Goal: Find specific page/section: Find specific page/section

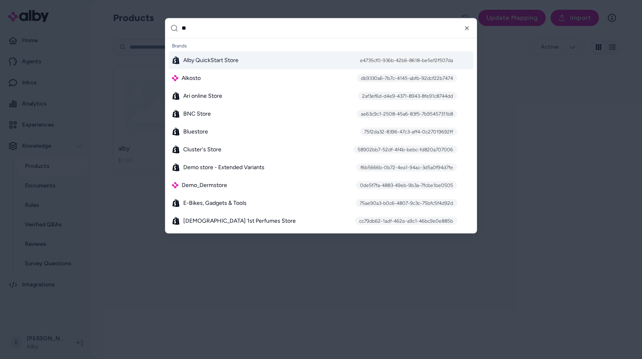
type input "***"
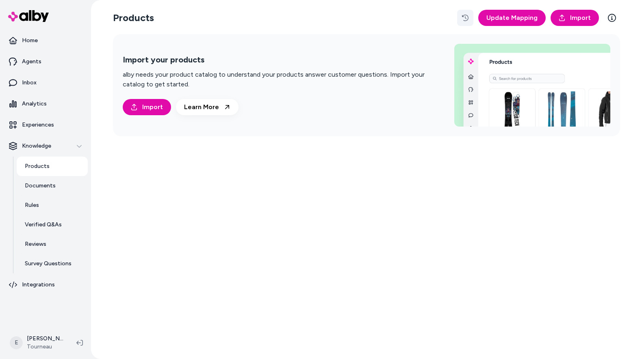
click at [465, 19] on icon "button" at bounding box center [465, 18] width 6 height 6
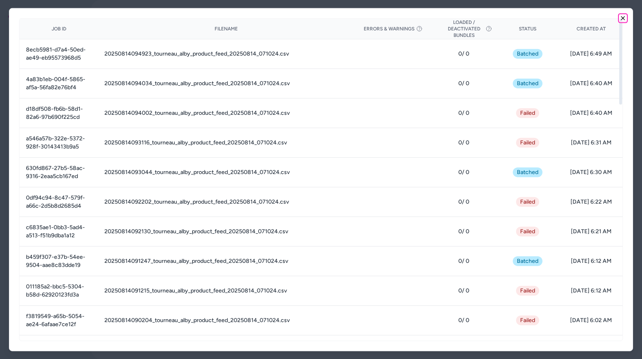
click at [624, 17] on icon "button" at bounding box center [622, 18] width 6 height 6
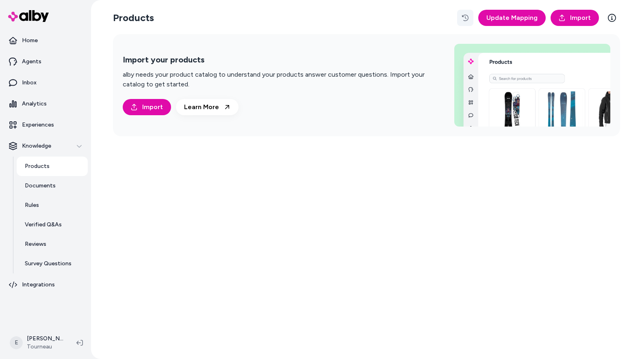
click at [466, 16] on icon "button" at bounding box center [465, 18] width 6 height 6
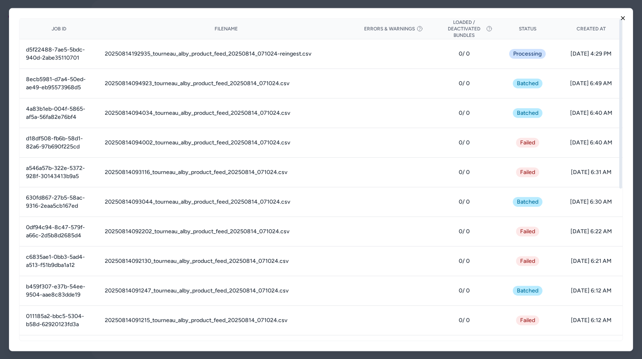
click at [622, 19] on icon "button" at bounding box center [622, 18] width 6 height 6
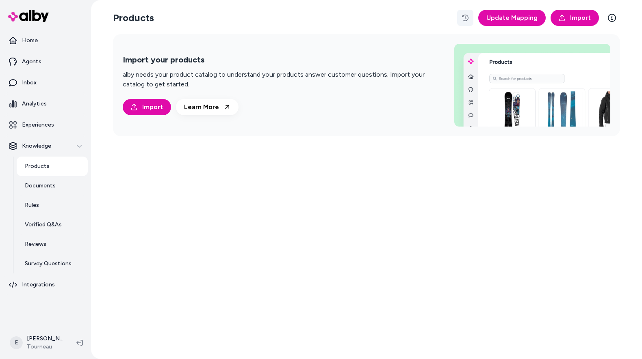
click at [465, 19] on icon "button" at bounding box center [465, 18] width 6 height 6
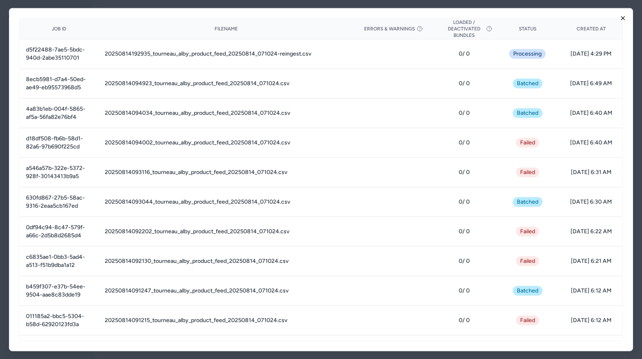
click at [621, 16] on icon "button" at bounding box center [622, 18] width 6 height 6
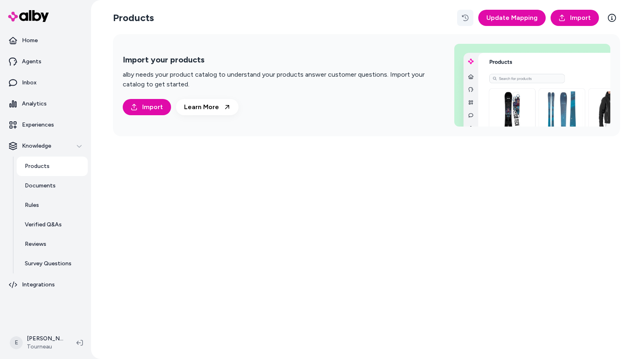
click at [467, 20] on icon "button" at bounding box center [465, 18] width 6 height 6
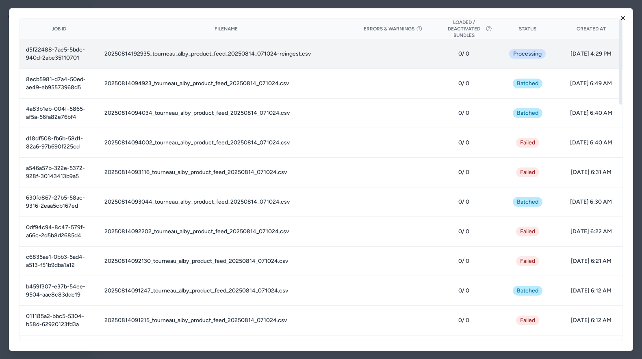
click at [620, 17] on icon "button" at bounding box center [622, 18] width 6 height 6
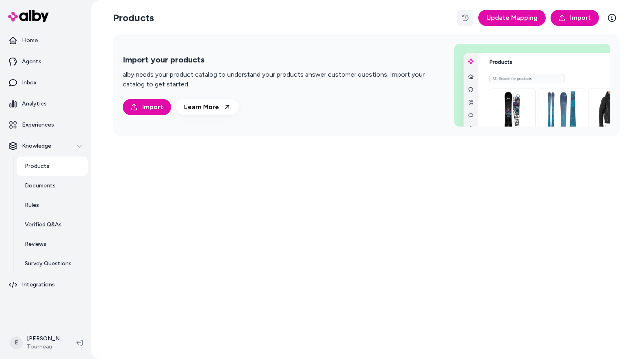
click at [462, 19] on button "button" at bounding box center [465, 18] width 16 height 16
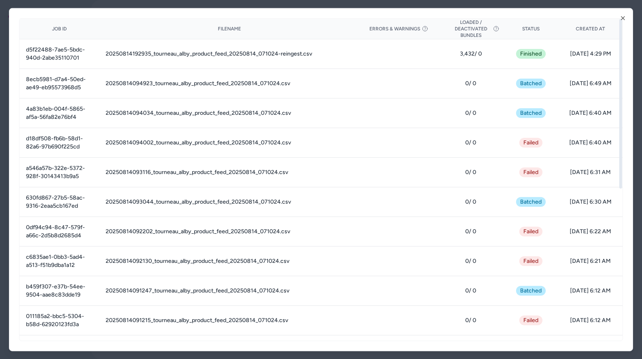
click at [626, 17] on div "Job ID Filename Errors & Warnings Loaded / Deactivated Bundles Status Created A…" at bounding box center [321, 180] width 624 height 344
click at [621, 18] on icon "button" at bounding box center [622, 18] width 6 height 6
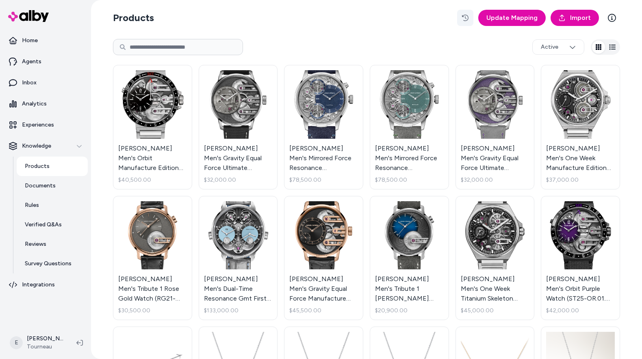
click at [468, 17] on icon "button" at bounding box center [465, 18] width 6 height 6
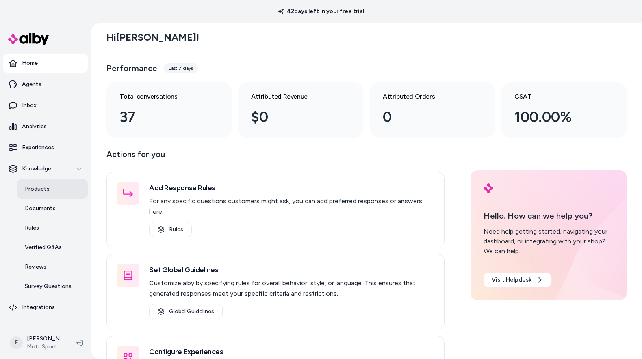
click at [60, 189] on link "Products" at bounding box center [52, 189] width 71 height 19
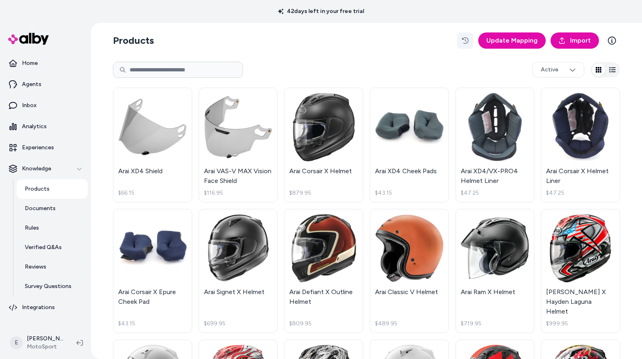
click at [466, 42] on icon "button" at bounding box center [465, 40] width 6 height 6
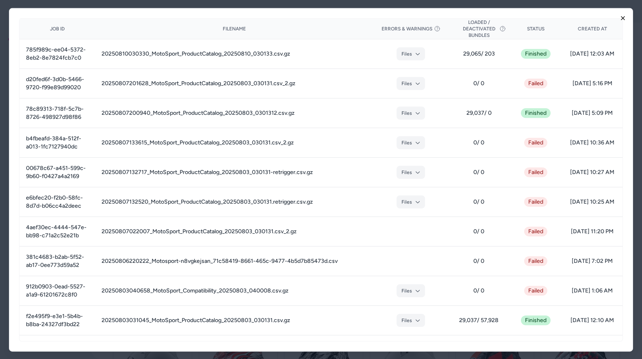
click at [623, 17] on icon "button" at bounding box center [622, 17] width 3 height 3
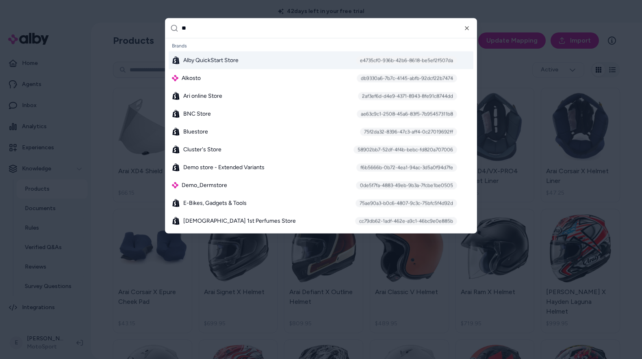
type input "***"
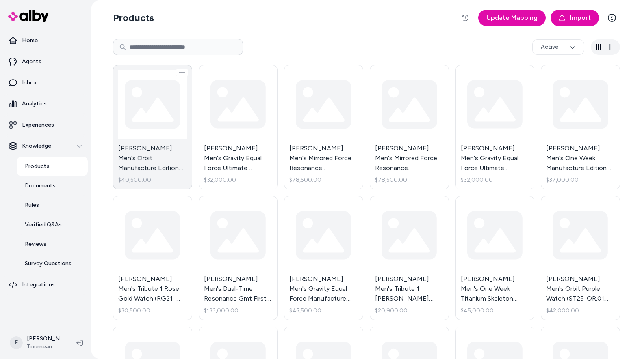
click at [147, 141] on link "[PERSON_NAME] Men's Orbit Manufacture Edition Watch (ST22-OR.90.ST.M.FC) - Stai…" at bounding box center [152, 127] width 79 height 125
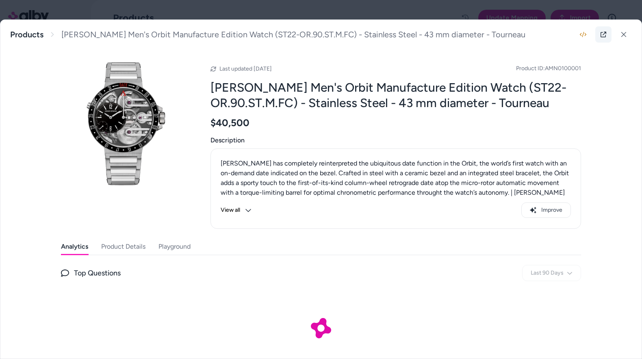
click at [604, 36] on icon at bounding box center [603, 34] width 6 height 6
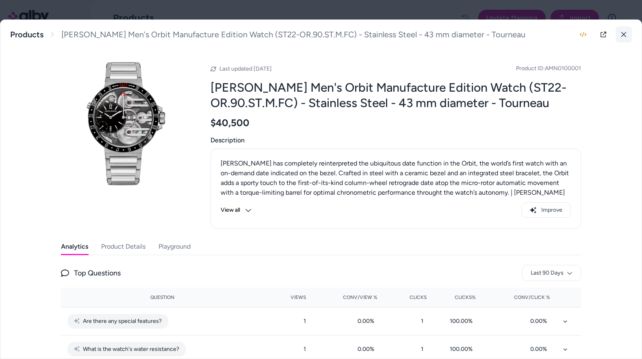
click at [621, 35] on icon at bounding box center [624, 35] width 6 height 6
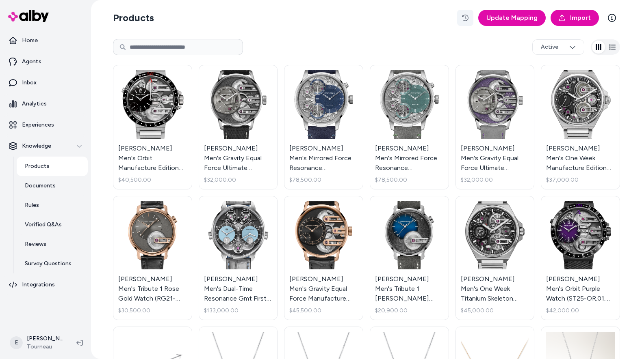
click at [468, 18] on icon "button" at bounding box center [465, 18] width 6 height 6
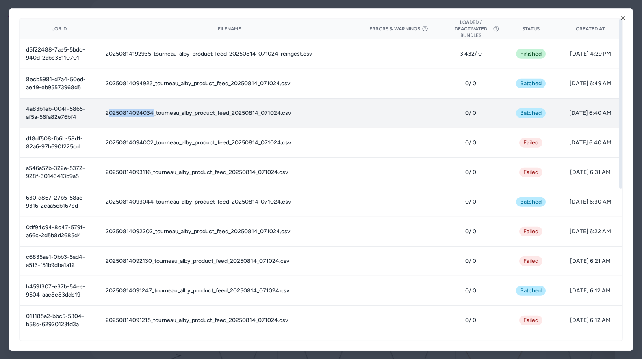
drag, startPoint x: 153, startPoint y: 113, endPoint x: 109, endPoint y: 112, distance: 43.9
click at [109, 112] on td "20250814094034_tourneau_alby_product_feed_20250814_071024.csv" at bounding box center [229, 113] width 260 height 30
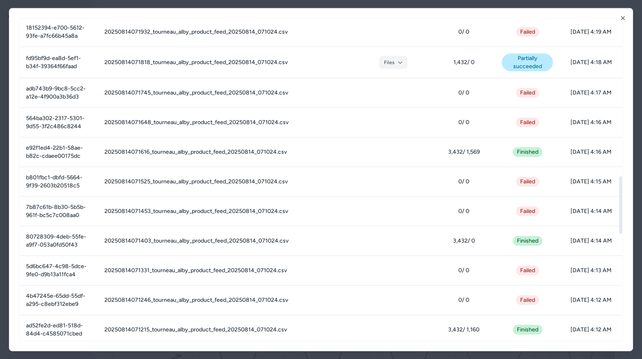
scroll to position [876, 0]
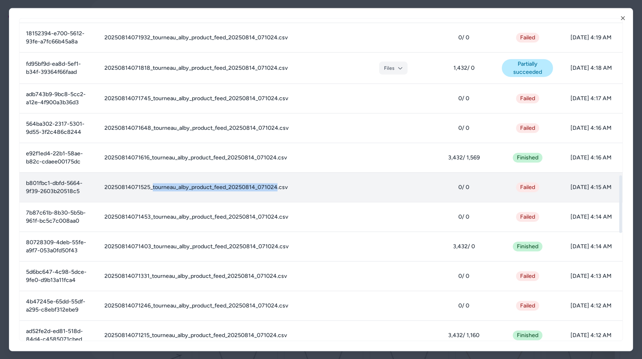
drag, startPoint x: 277, startPoint y: 187, endPoint x: 152, endPoint y: 188, distance: 124.7
click at [152, 187] on td "20250814071525_tourneau_alby_product_feed_20250814_071024.csv" at bounding box center [226, 188] width 256 height 30
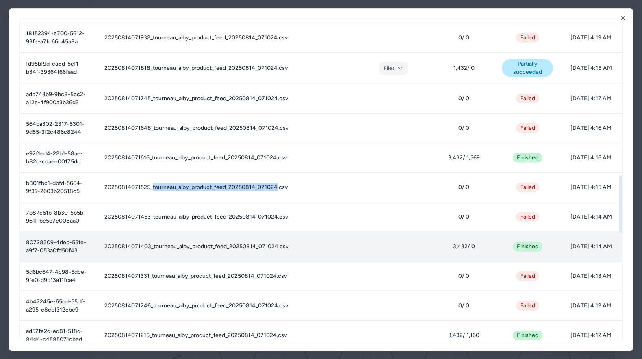
copy td "tourneau_alby_product_feed_20250814_071024"
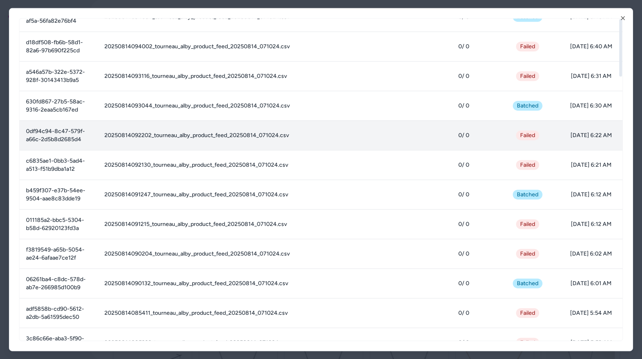
scroll to position [0, 0]
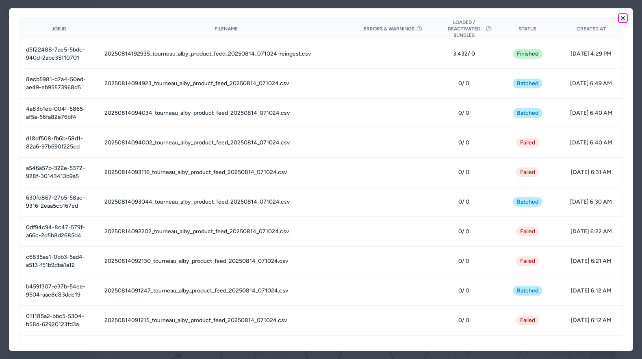
click at [623, 17] on icon "button" at bounding box center [622, 17] width 3 height 3
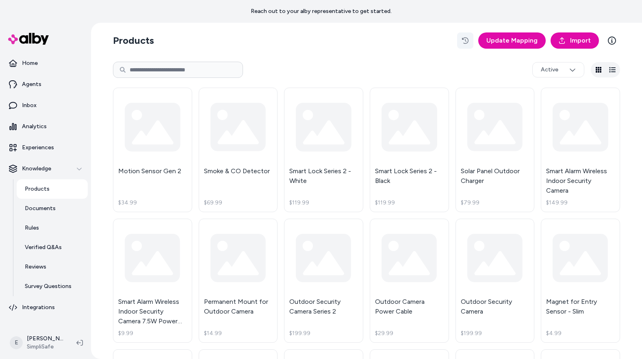
click at [468, 40] on icon "button" at bounding box center [465, 40] width 6 height 6
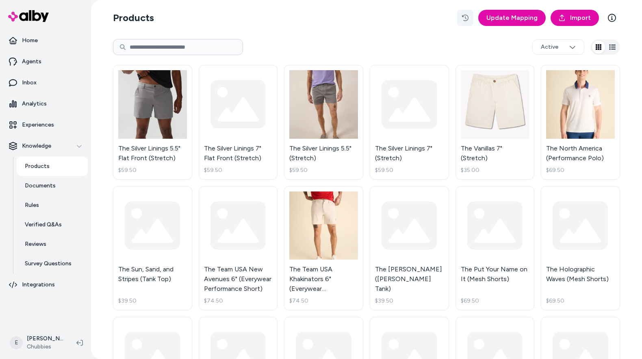
click at [468, 21] on icon "button" at bounding box center [465, 18] width 6 height 6
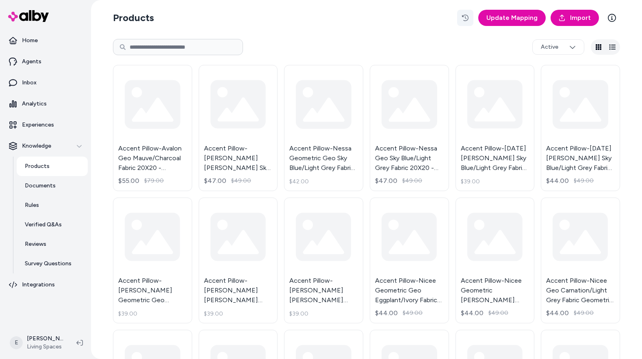
click at [466, 17] on icon "button" at bounding box center [465, 18] width 6 height 6
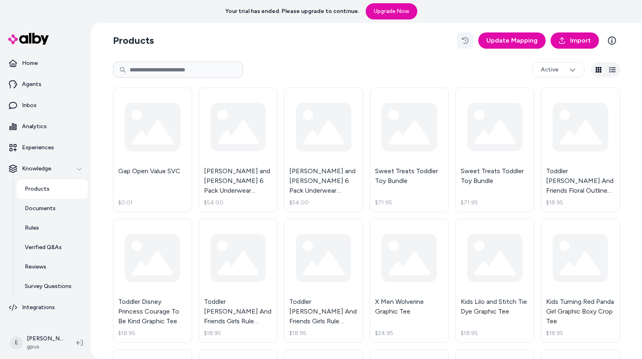
click at [469, 36] on button "button" at bounding box center [465, 40] width 16 height 16
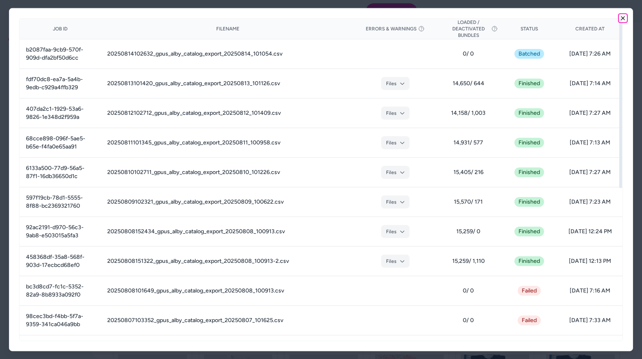
click at [622, 18] on icon "button" at bounding box center [622, 17] width 3 height 3
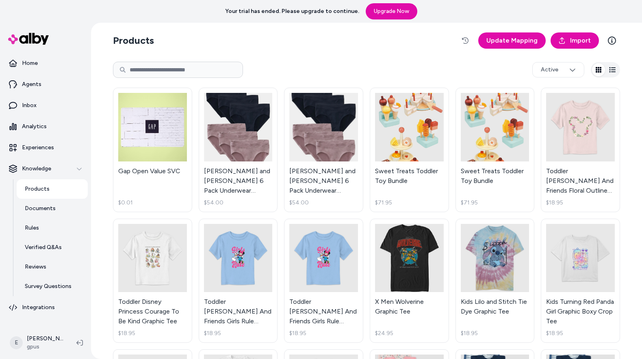
click at [457, 43] on section "Products Update Mapping Import" at bounding box center [366, 40] width 507 height 23
click at [468, 37] on icon "button" at bounding box center [465, 40] width 6 height 6
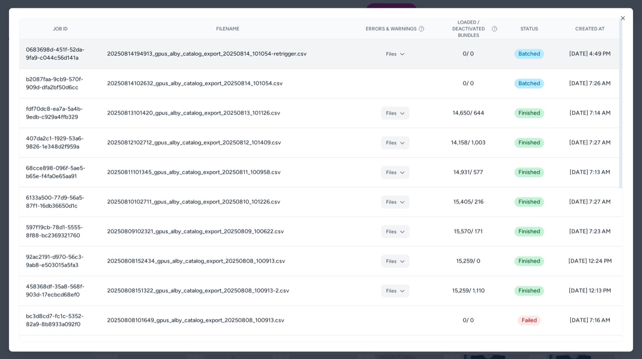
click at [73, 60] on td "0683698d-451f-52da-9fa9-c044c56d141a" at bounding box center [59, 54] width 81 height 30
copy td "0683698d-451f-52da-9fa9-c044c56d141a"
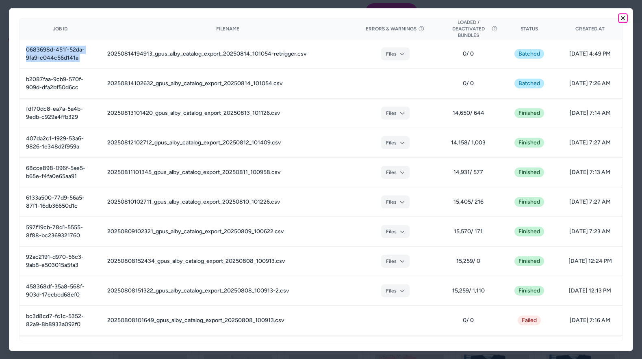
click at [620, 19] on icon "button" at bounding box center [622, 18] width 6 height 6
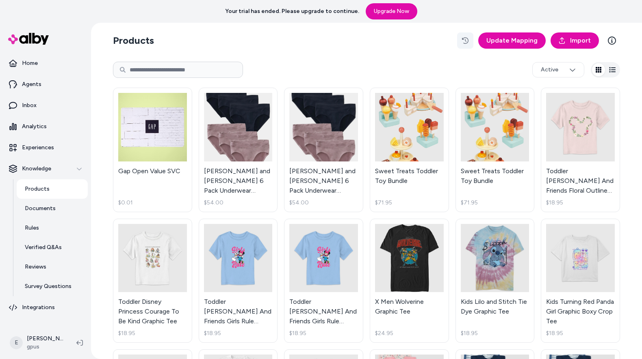
click at [472, 43] on button "button" at bounding box center [465, 40] width 16 height 16
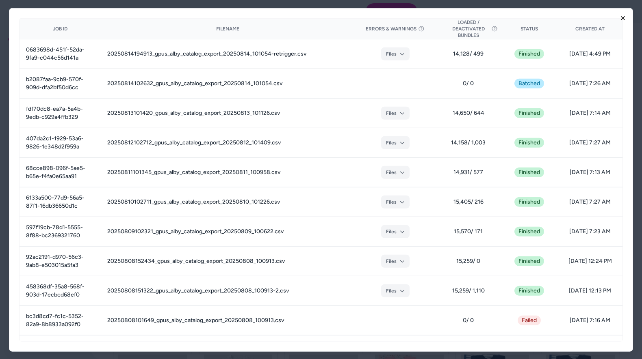
click at [622, 17] on icon "button" at bounding box center [622, 17] width 3 height 3
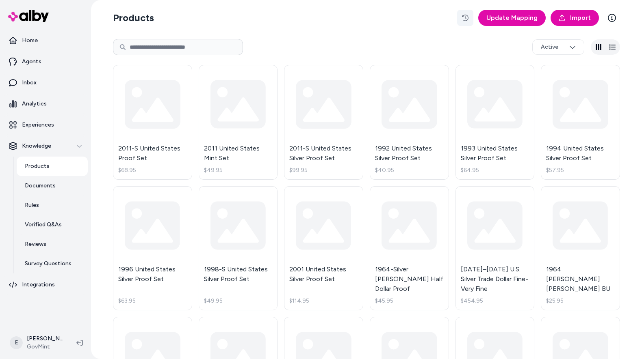
click at [468, 21] on icon "button" at bounding box center [465, 18] width 6 height 6
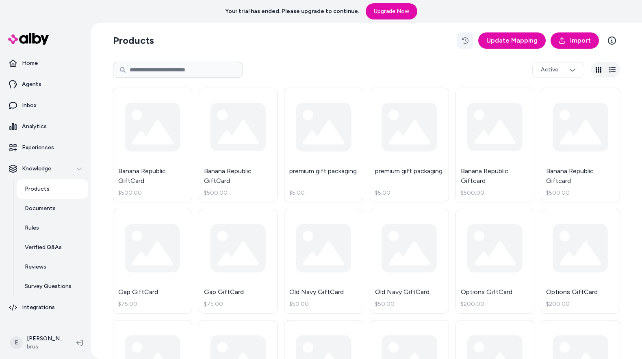
click at [464, 44] on button "button" at bounding box center [465, 40] width 16 height 16
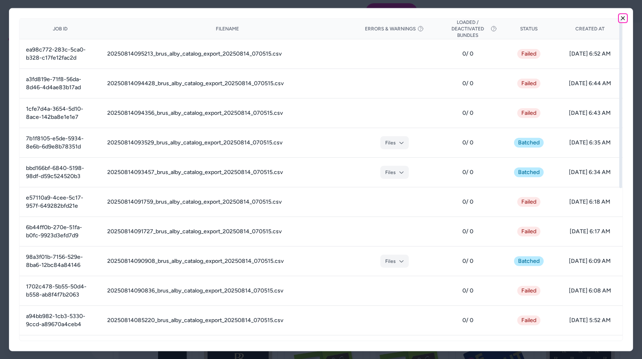
click at [625, 19] on icon "button" at bounding box center [622, 18] width 6 height 6
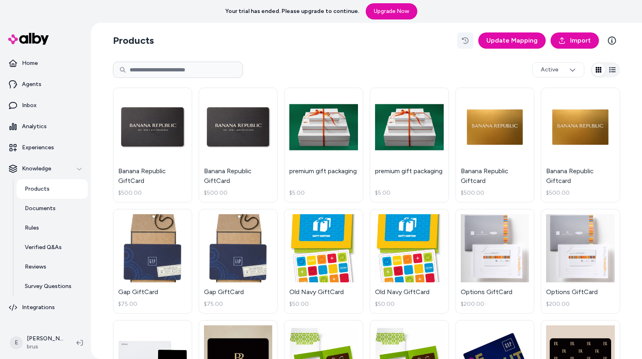
click at [468, 41] on icon "button" at bounding box center [465, 40] width 6 height 6
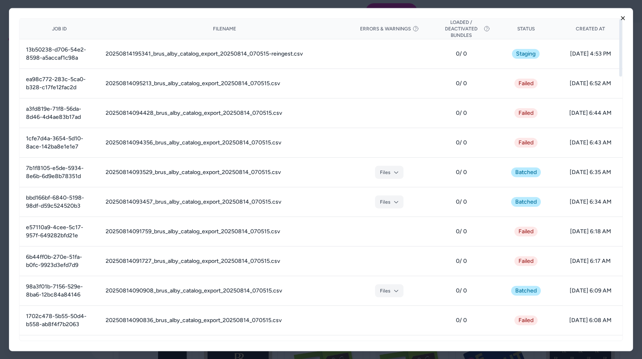
click at [621, 18] on icon "button" at bounding box center [622, 18] width 6 height 6
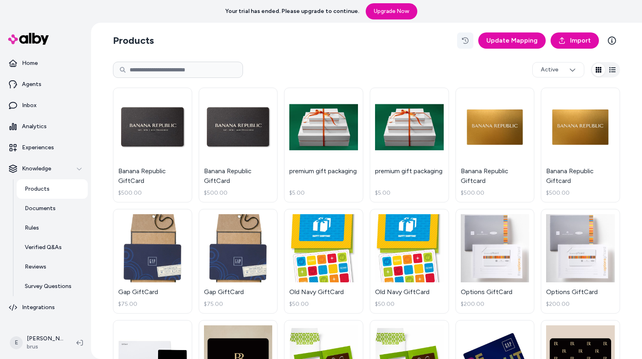
click at [466, 44] on button "button" at bounding box center [465, 40] width 16 height 16
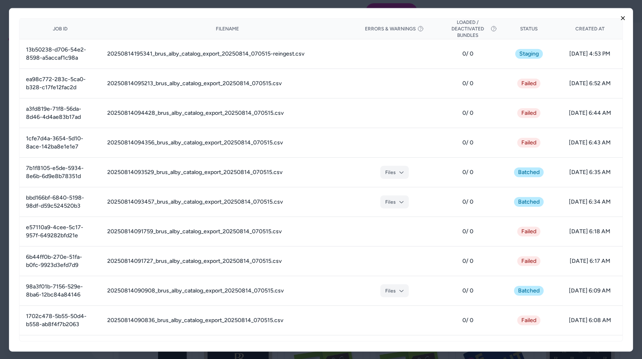
click at [625, 19] on icon "button" at bounding box center [622, 18] width 6 height 6
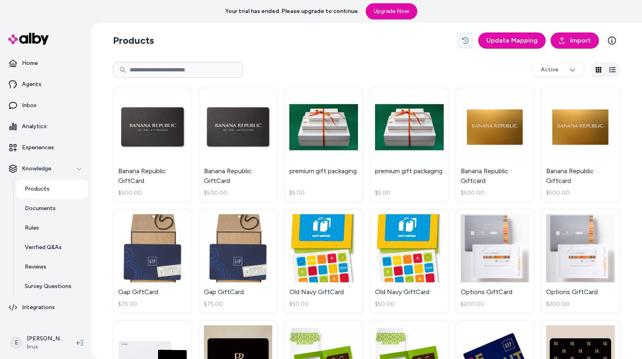
click at [468, 39] on icon "button" at bounding box center [465, 40] width 6 height 6
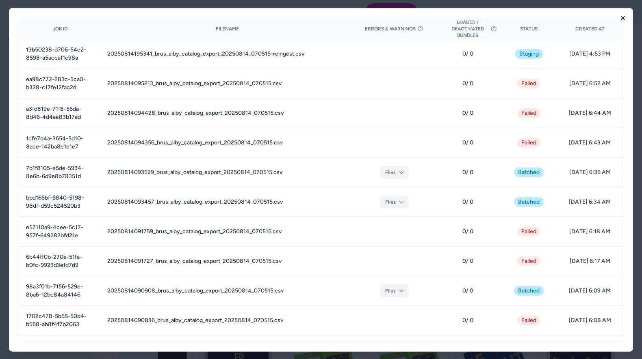
click at [622, 17] on icon "button" at bounding box center [622, 17] width 3 height 3
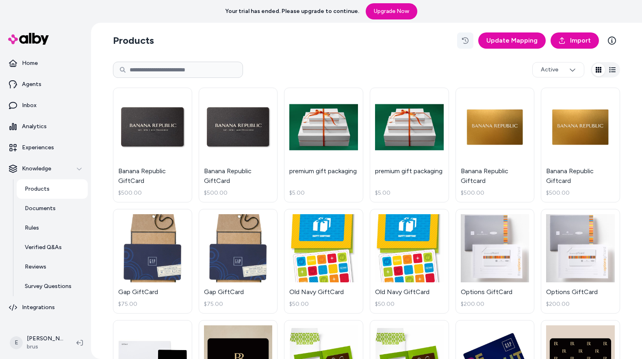
click at [470, 44] on button "button" at bounding box center [465, 40] width 16 height 16
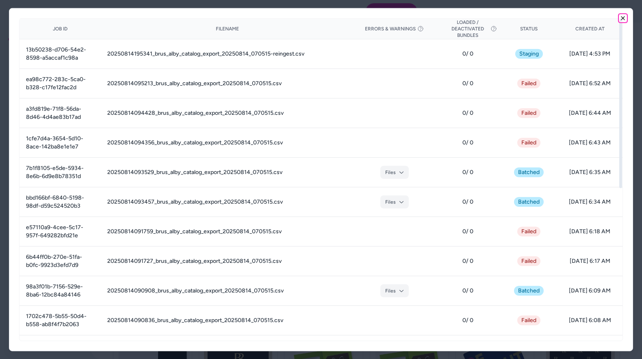
click at [622, 17] on icon "button" at bounding box center [622, 17] width 3 height 3
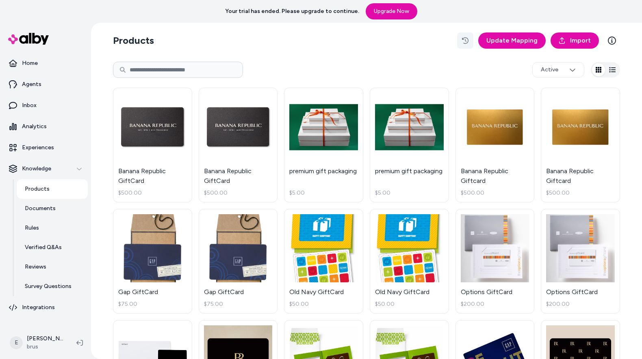
click at [469, 37] on button "button" at bounding box center [465, 40] width 16 height 16
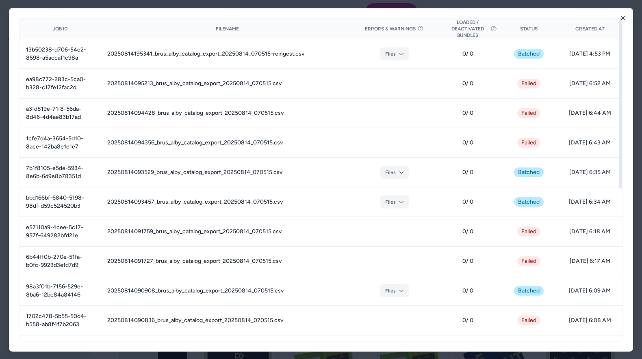
click at [624, 19] on icon "button" at bounding box center [622, 18] width 6 height 6
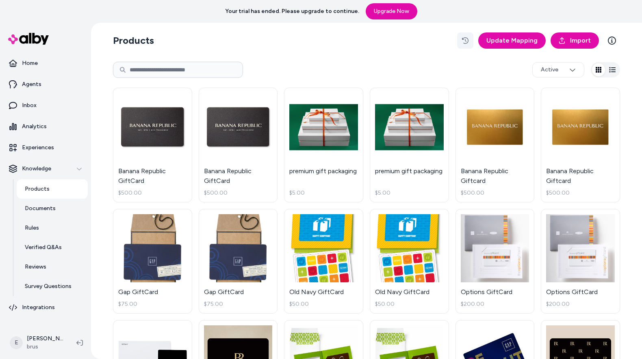
click at [472, 40] on button "button" at bounding box center [465, 40] width 16 height 16
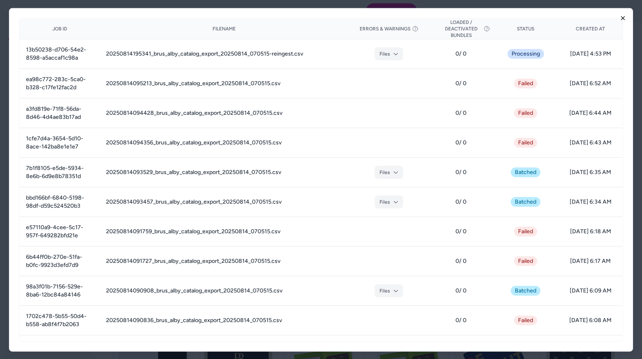
click at [623, 20] on icon "button" at bounding box center [622, 18] width 6 height 6
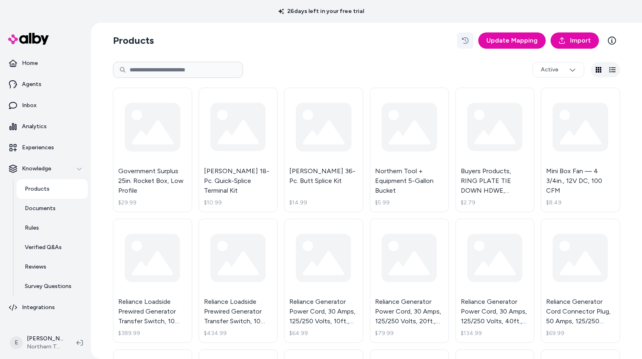
click at [468, 43] on icon "button" at bounding box center [465, 40] width 6 height 6
click at [38, 346] on html "26 days left in your free trial Home Agents Inbox Analytics Experiences Knowled…" at bounding box center [321, 179] width 642 height 359
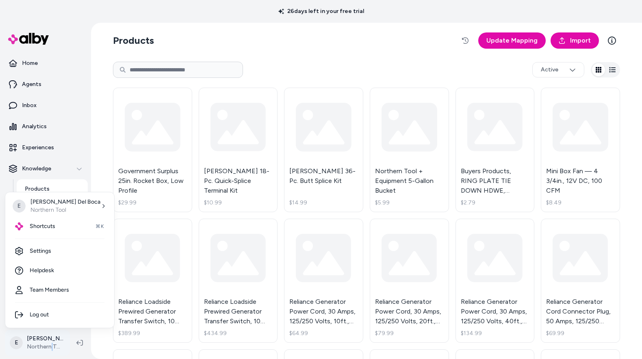
click at [38, 346] on html "26 days left in your free trial Home Agents Inbox Analytics Experiences Knowled…" at bounding box center [321, 179] width 642 height 359
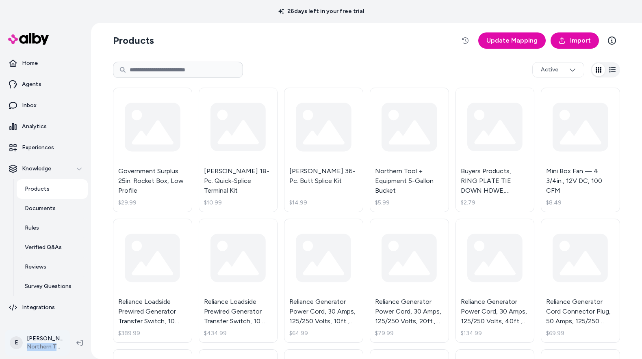
drag, startPoint x: 68, startPoint y: 348, endPoint x: 27, endPoint y: 346, distance: 41.1
click at [27, 346] on html "26 days left in your free trial Home Agents Inbox Analytics Experiences Knowled…" at bounding box center [321, 179] width 642 height 359
copy span "Northern Tool"
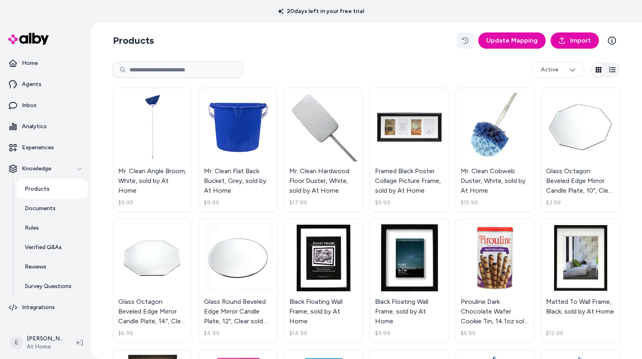
click at [468, 39] on icon "button" at bounding box center [465, 40] width 6 height 6
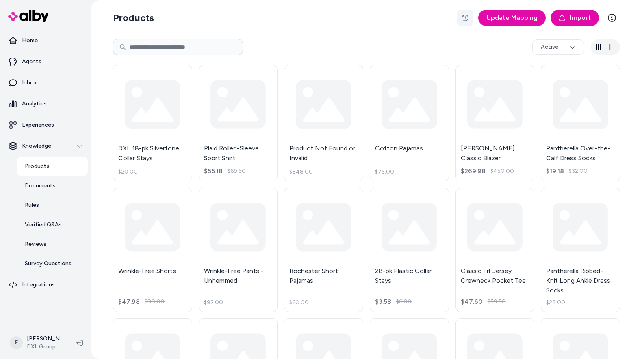
click at [468, 20] on icon "button" at bounding box center [465, 18] width 6 height 6
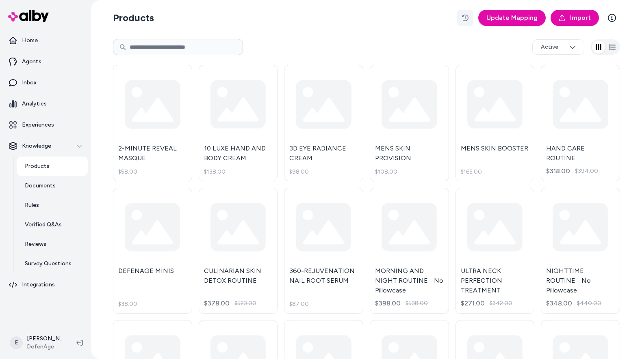
click at [468, 18] on icon "button" at bounding box center [465, 18] width 6 height 6
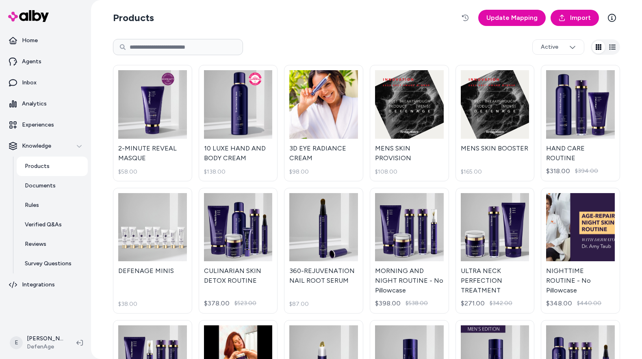
click at [298, 33] on div "Products Update Mapping Import Active 2-MINUTE REVEAL MASQUE $58.00 10 LUXE HAN…" at bounding box center [366, 294] width 520 height 589
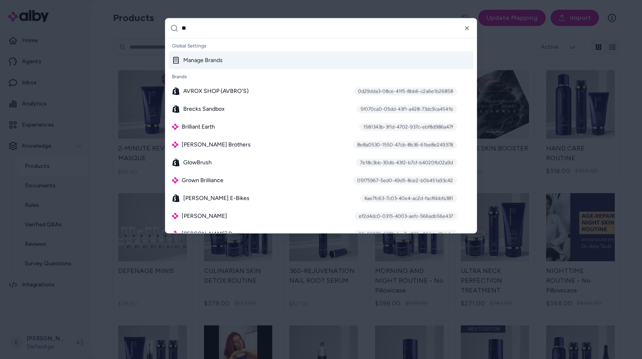
type input "***"
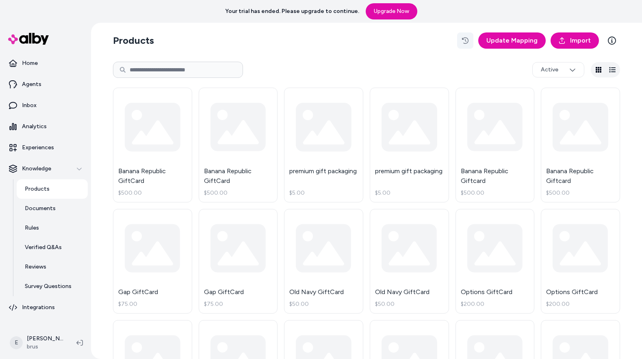
click at [464, 42] on icon "button" at bounding box center [465, 40] width 6 height 6
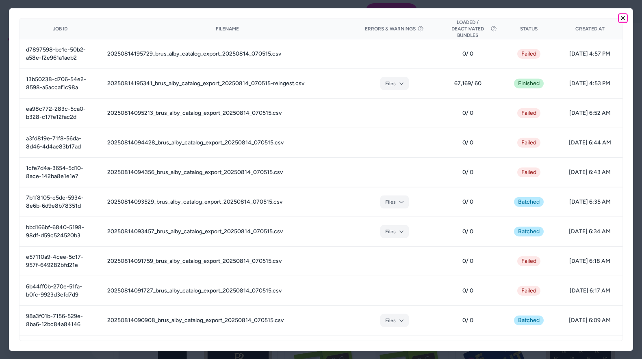
click at [624, 19] on icon "button" at bounding box center [622, 17] width 3 height 3
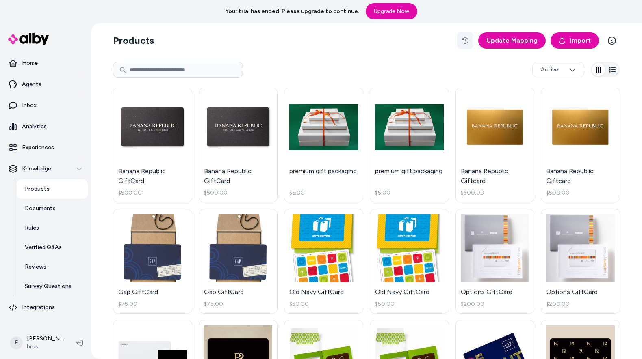
click at [468, 40] on icon "button" at bounding box center [465, 40] width 6 height 6
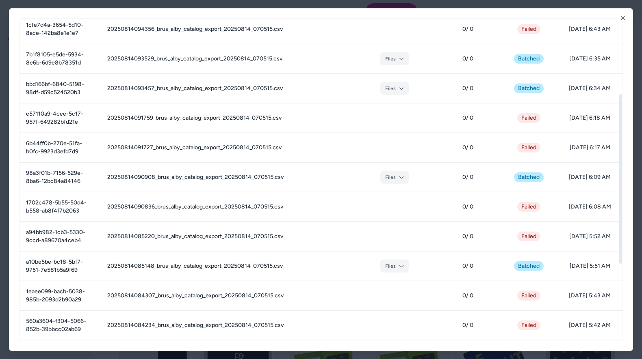
scroll to position [143, 0]
